Goal: Transaction & Acquisition: Purchase product/service

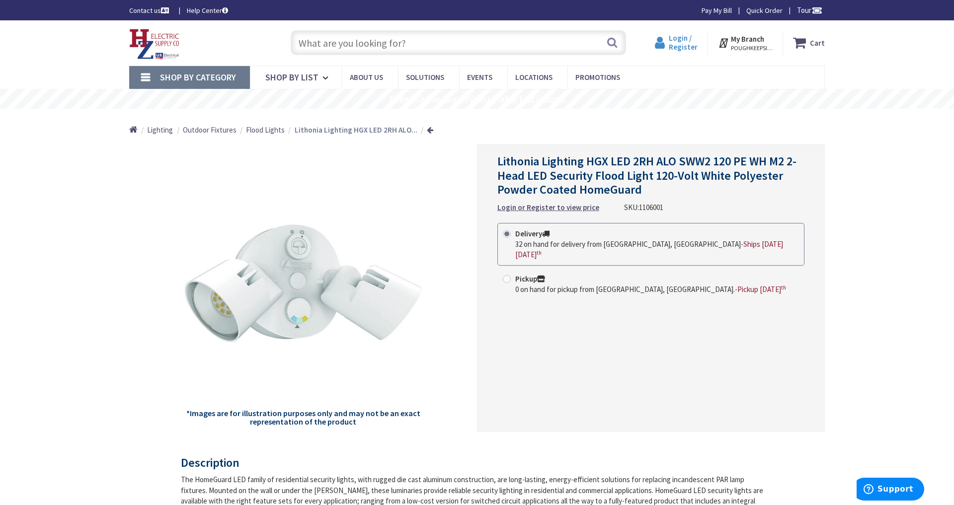
click at [678, 44] on span "Login / Register" at bounding box center [682, 42] width 29 height 18
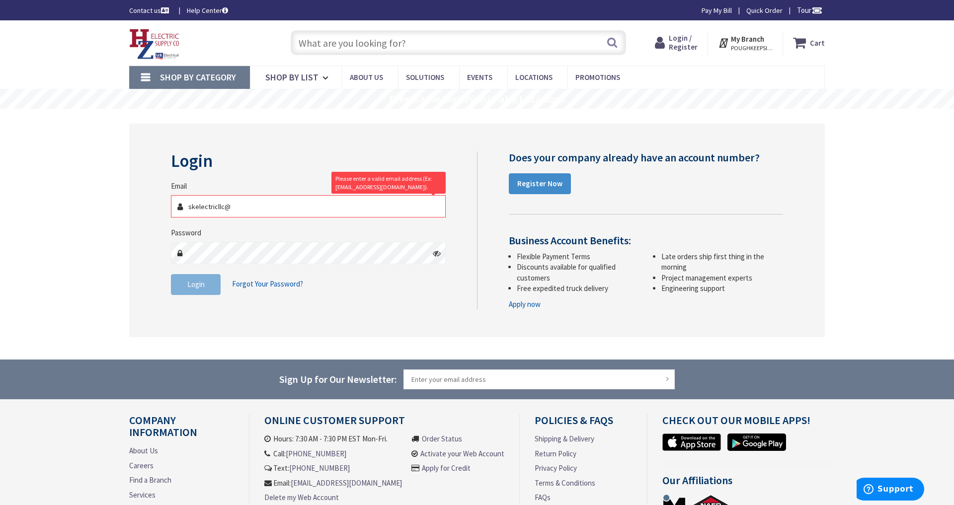
click at [293, 216] on input "skelectricllc@" at bounding box center [308, 206] width 275 height 22
type input "[EMAIL_ADDRESS][DOMAIN_NAME]"
click at [193, 288] on button "Login" at bounding box center [196, 284] width 50 height 21
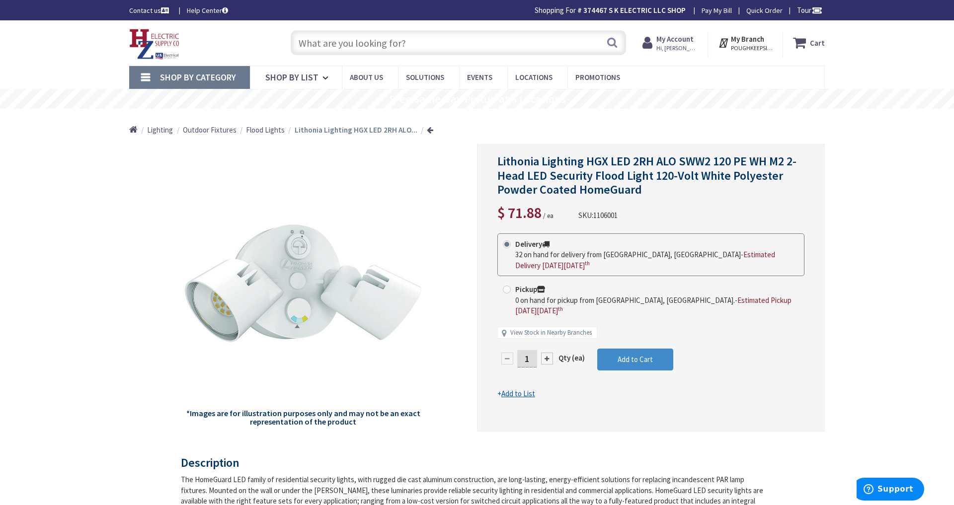
click at [460, 47] on input "text" at bounding box center [458, 42] width 335 height 25
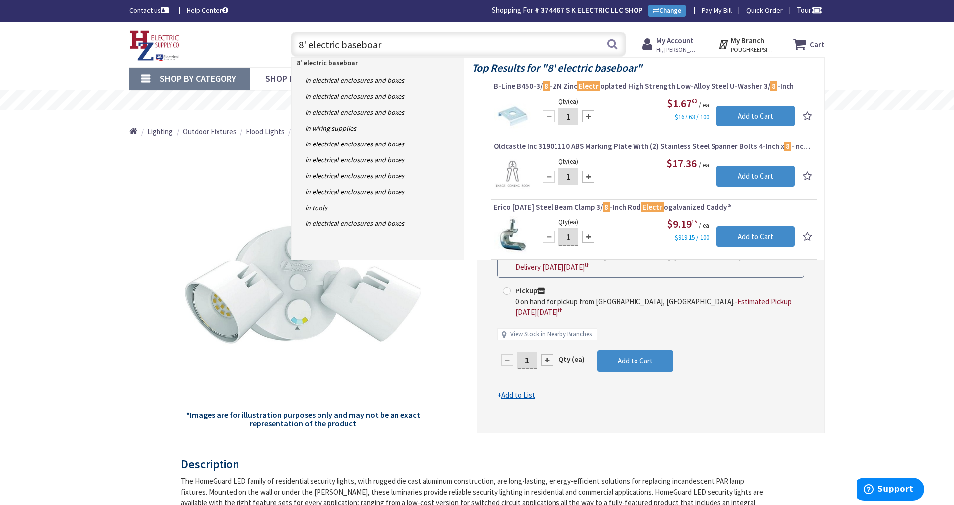
type input "8' electric baseboard"
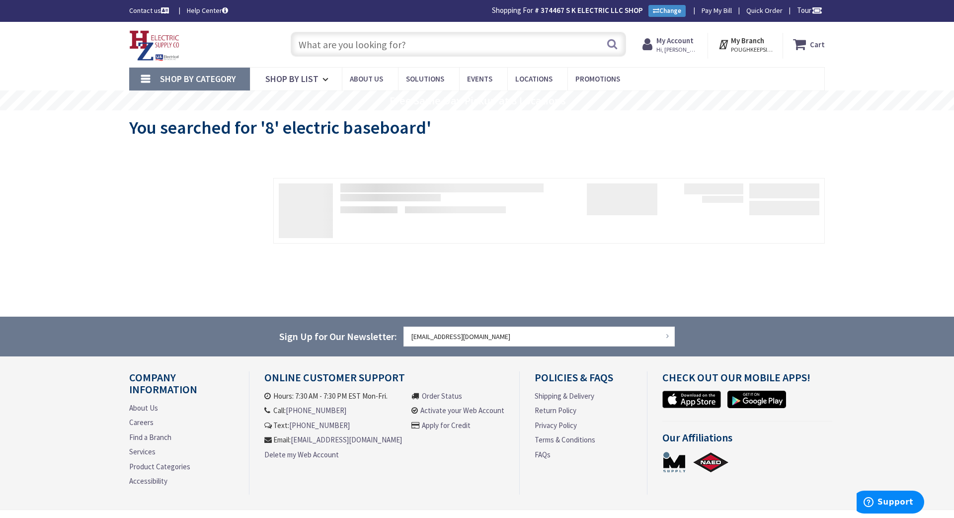
click at [522, 42] on input "text" at bounding box center [458, 44] width 335 height 25
click at [467, 43] on input "text" at bounding box center [458, 44] width 335 height 25
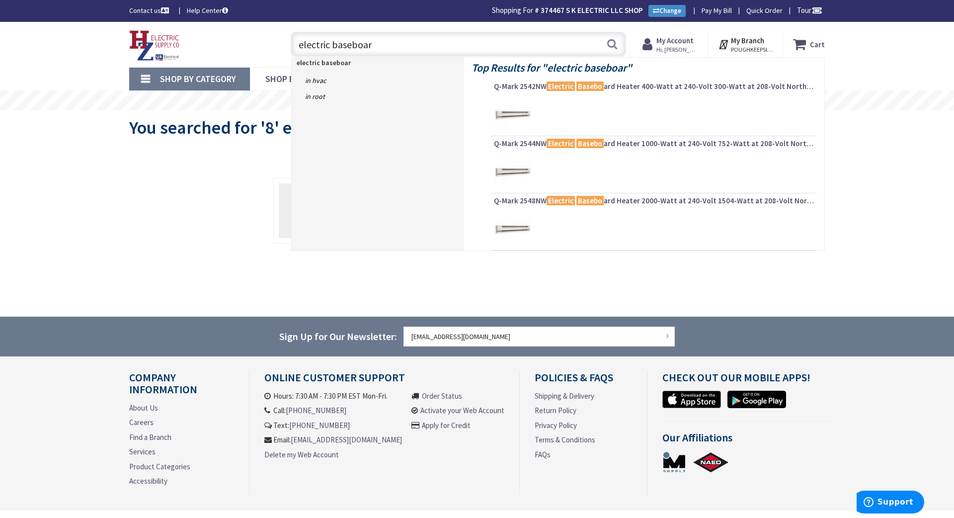
type input "electric baseboard"
